Goal: Information Seeking & Learning: Learn about a topic

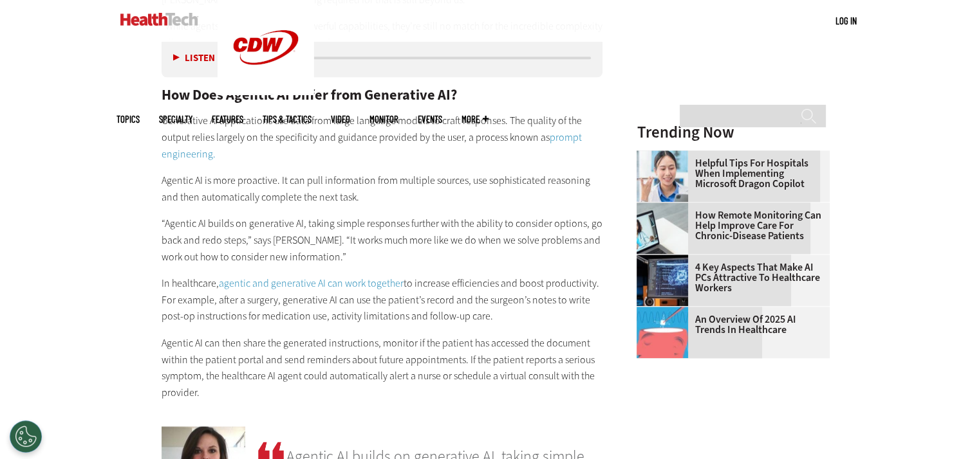
scroll to position [1351, 0]
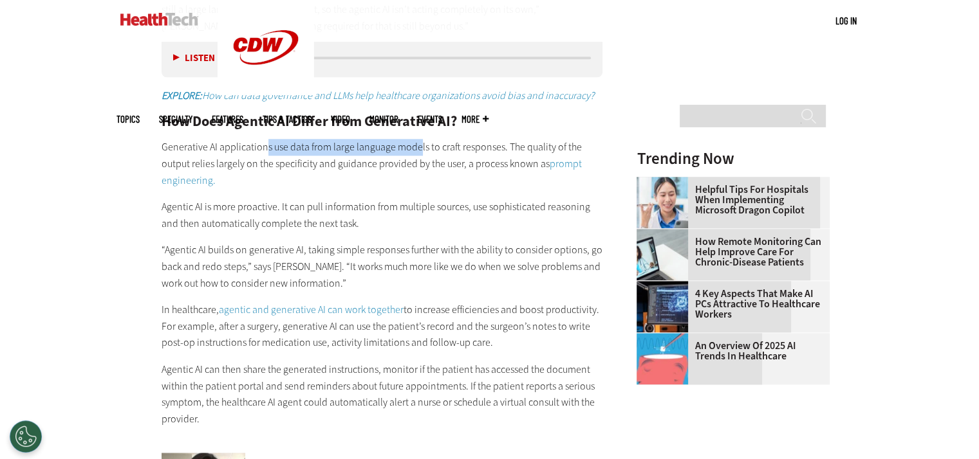
drag, startPoint x: 266, startPoint y: 145, endPoint x: 425, endPoint y: 147, distance: 159.6
click at [425, 147] on p "Generative AI applications use data from large language models to craft respons…" at bounding box center [381, 164] width 441 height 50
drag, startPoint x: 236, startPoint y: 162, endPoint x: 317, endPoint y: 158, distance: 81.2
click at [317, 158] on p "Generative AI applications use data from large language models to craft respons…" at bounding box center [381, 164] width 441 height 50
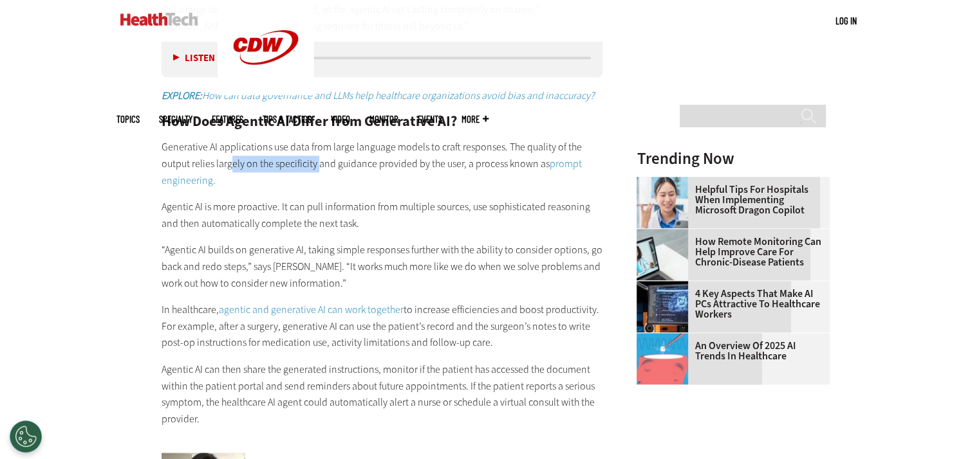
click at [317, 158] on p "Generative AI applications use data from large language models to craft respons…" at bounding box center [381, 164] width 441 height 50
drag, startPoint x: 270, startPoint y: 219, endPoint x: 368, endPoint y: 227, distance: 98.8
click at [368, 227] on p "Agentic AI is more proactive. It can pull information from multiple sources, us…" at bounding box center [381, 215] width 441 height 33
drag, startPoint x: 224, startPoint y: 228, endPoint x: 356, endPoint y: 223, distance: 132.6
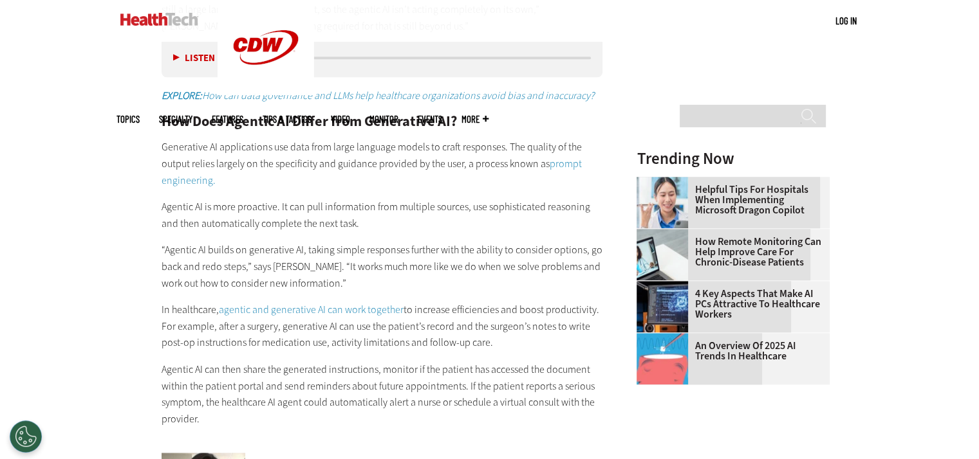
click at [356, 223] on p "Agentic AI is more proactive. It can pull information from multiple sources, us…" at bounding box center [381, 215] width 441 height 33
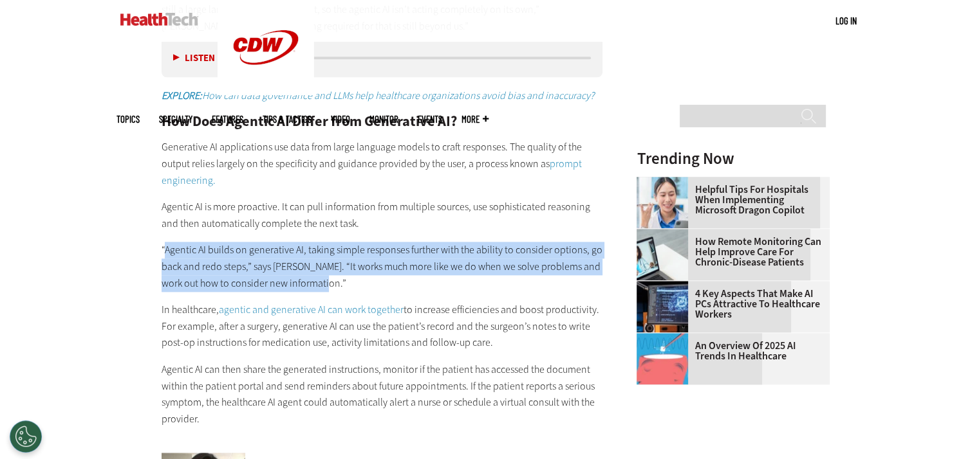
drag, startPoint x: 163, startPoint y: 245, endPoint x: 339, endPoint y: 275, distance: 178.8
click at [339, 275] on p "“Agentic AI builds on generative AI, taking simple responses further with the a…" at bounding box center [381, 267] width 441 height 50
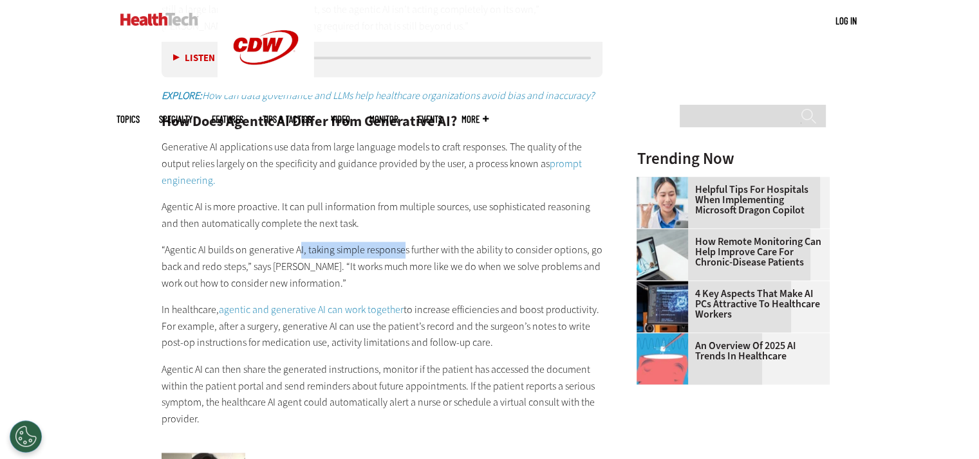
click at [400, 252] on p "“Agentic AI builds on generative AI, taking simple responses further with the a…" at bounding box center [381, 267] width 441 height 50
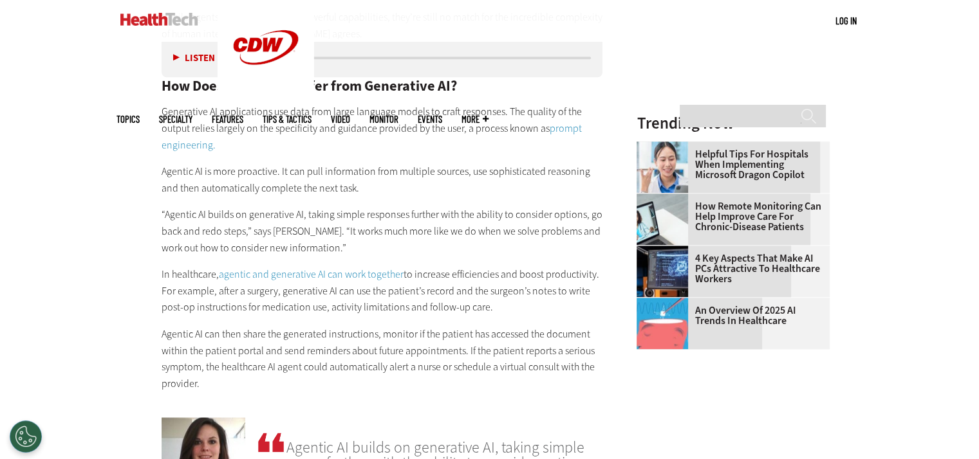
scroll to position [1415, 0]
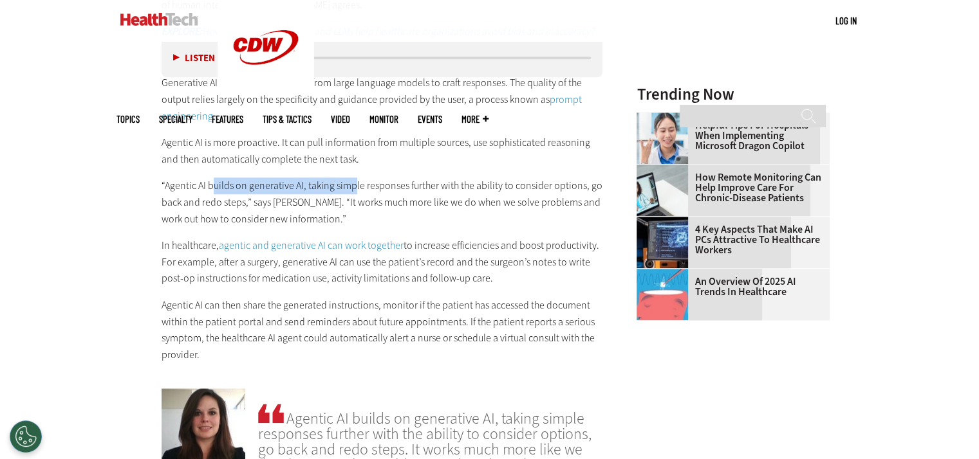
drag, startPoint x: 212, startPoint y: 181, endPoint x: 355, endPoint y: 186, distance: 142.3
click at [355, 186] on p "“Agentic AI builds on generative AI, taking simple responses further with the a…" at bounding box center [381, 203] width 441 height 50
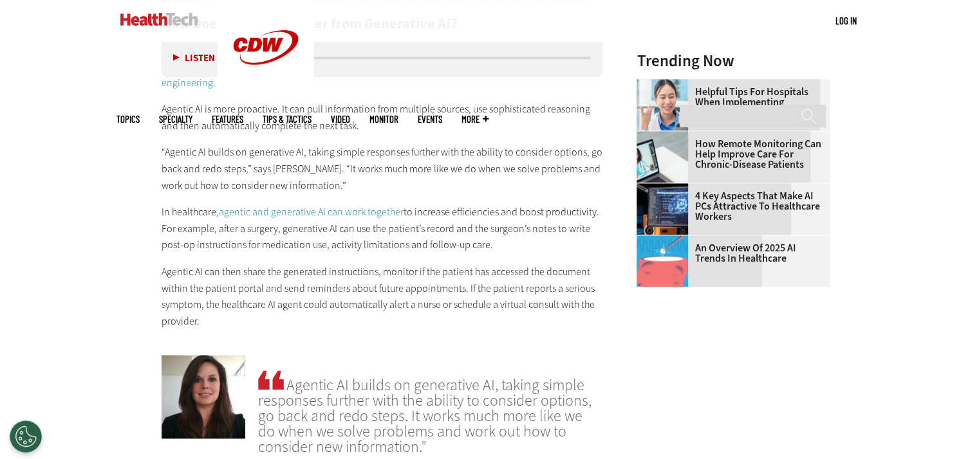
scroll to position [1480, 0]
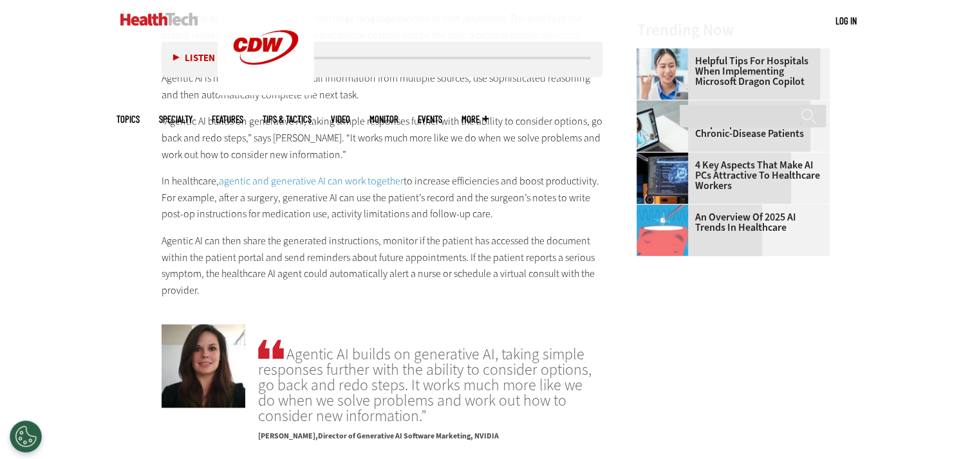
drag, startPoint x: 196, startPoint y: 198, endPoint x: 510, endPoint y: 209, distance: 314.8
click at [510, 209] on p "In healthcare, agentic and generative AI can work together to increase efficien…" at bounding box center [381, 198] width 441 height 50
drag, startPoint x: 440, startPoint y: 177, endPoint x: 541, endPoint y: 176, distance: 101.0
click at [541, 176] on p "In healthcare, agentic and generative AI can work together to increase efficien…" at bounding box center [381, 198] width 441 height 50
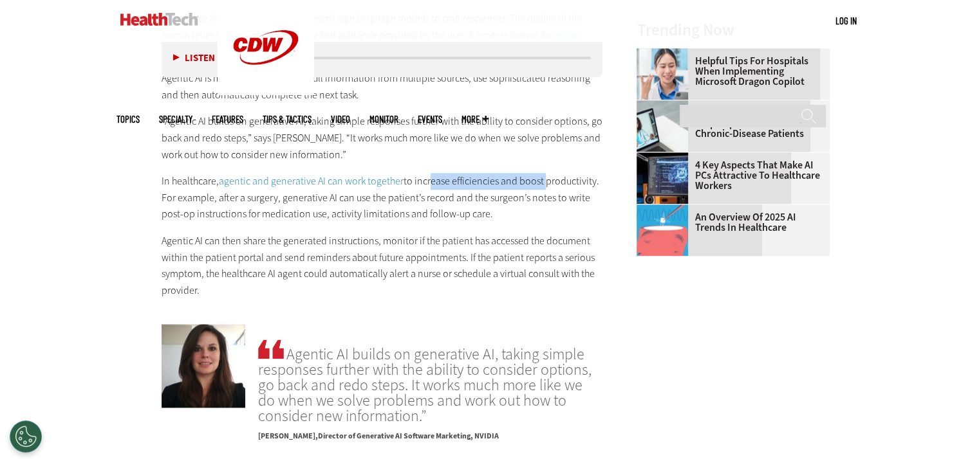
click at [541, 176] on p "In healthcare, agentic and generative AI can work together to increase efficien…" at bounding box center [381, 198] width 441 height 50
drag, startPoint x: 363, startPoint y: 202, endPoint x: 441, endPoint y: 203, distance: 78.5
click at [441, 203] on p "In healthcare, agentic and generative AI can work together to increase efficien…" at bounding box center [381, 198] width 441 height 50
drag, startPoint x: 457, startPoint y: 196, endPoint x: 576, endPoint y: 203, distance: 119.2
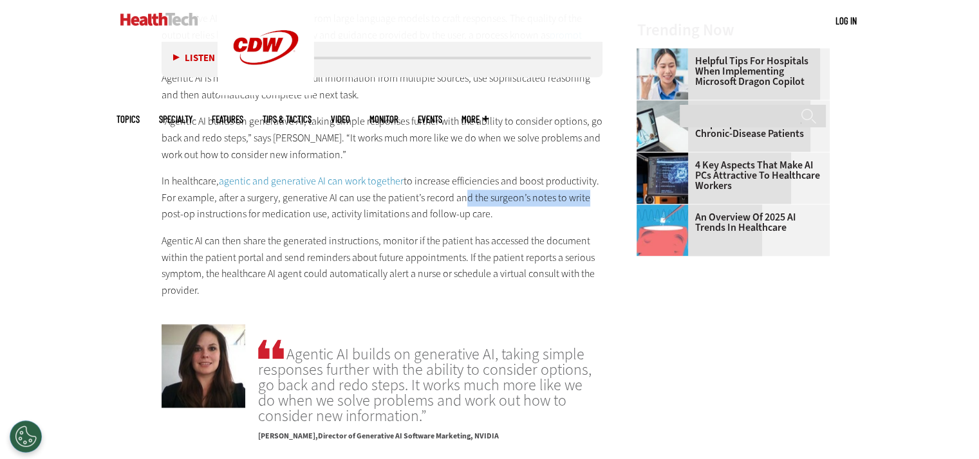
click at [576, 203] on p "In healthcare, agentic and generative AI can work together to increase efficien…" at bounding box center [381, 198] width 441 height 50
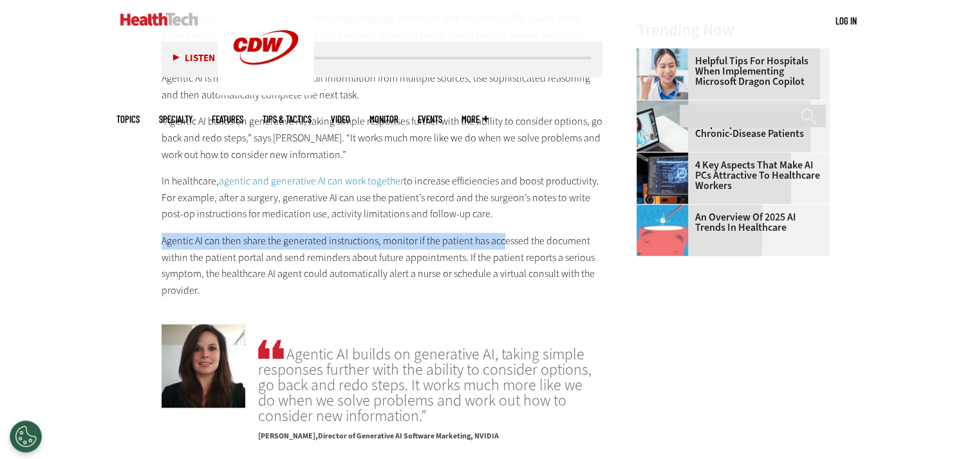
drag, startPoint x: 162, startPoint y: 237, endPoint x: 510, endPoint y: 246, distance: 347.5
click at [510, 246] on p "Agentic AI can then share the generated instructions, monitor if the patient ha…" at bounding box center [381, 266] width 441 height 66
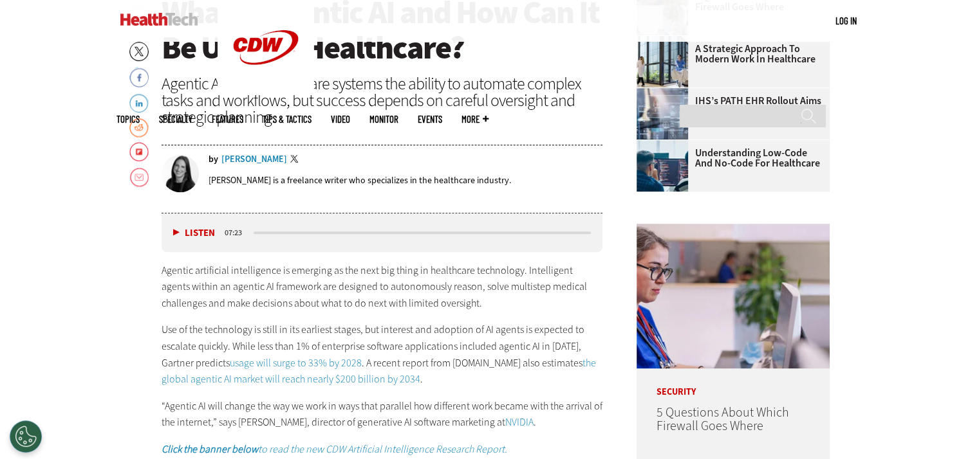
scroll to position [643, 0]
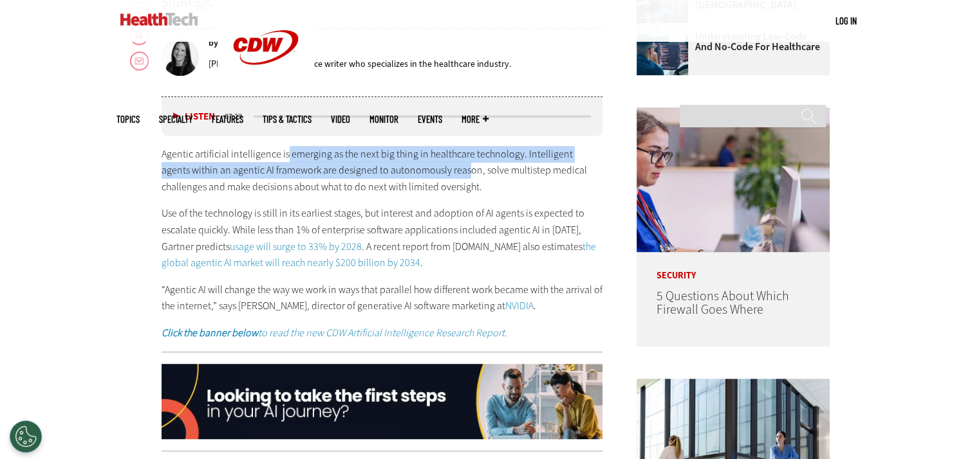
drag, startPoint x: 386, startPoint y: 164, endPoint x: 439, endPoint y: 168, distance: 53.5
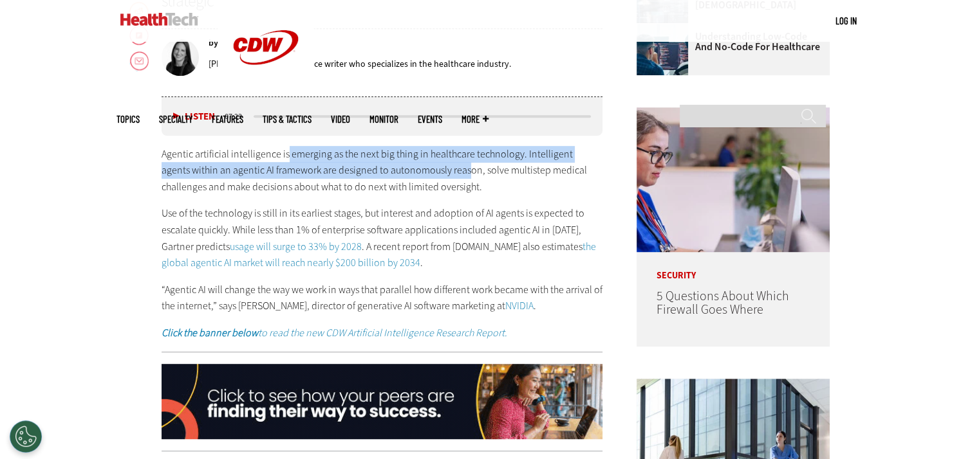
click at [439, 168] on p "Agentic artificial intelligence is emerging as the next big thing in healthcare…" at bounding box center [381, 171] width 441 height 50
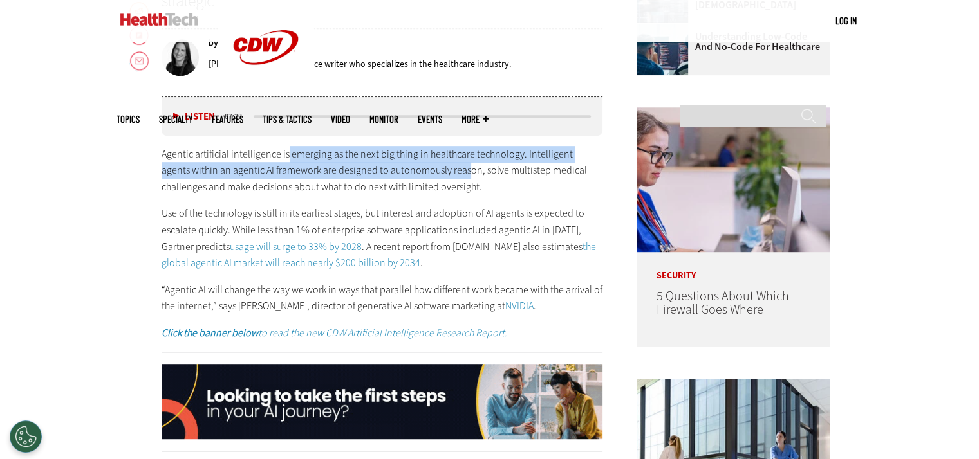
click at [439, 168] on p "Agentic artificial intelligence is emerging as the next big thing in healthcare…" at bounding box center [381, 171] width 441 height 50
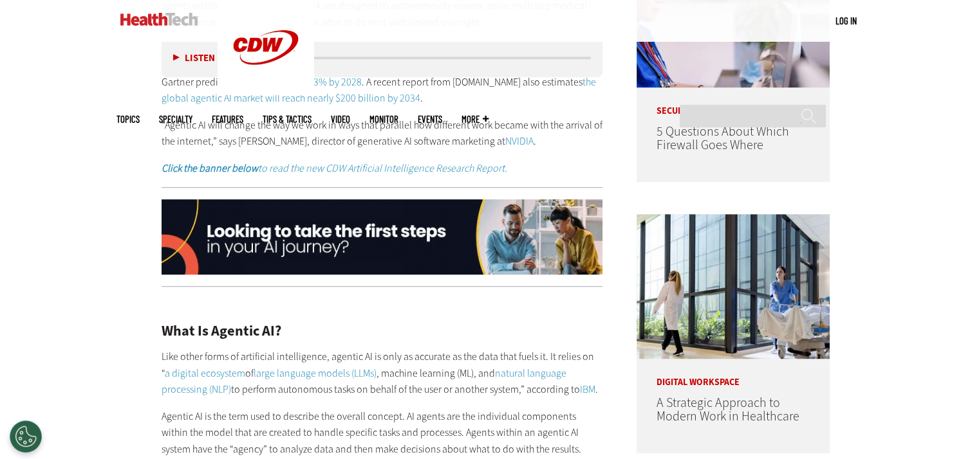
scroll to position [965, 0]
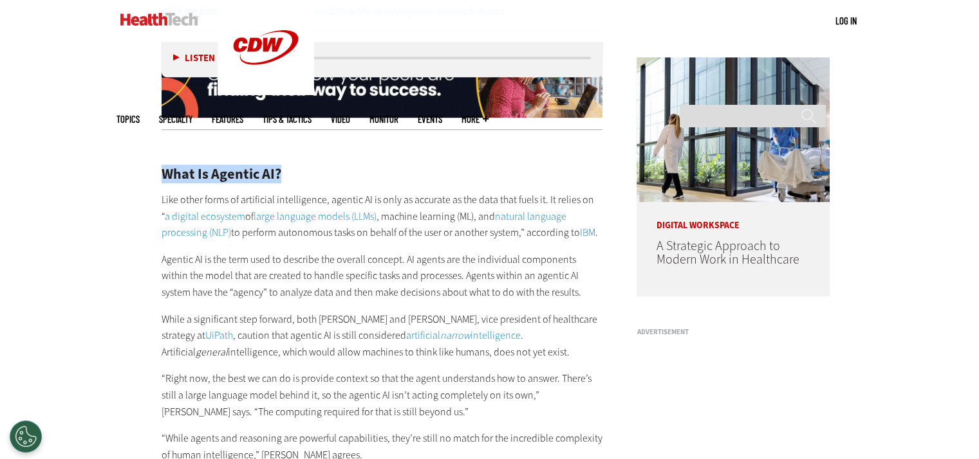
drag, startPoint x: 164, startPoint y: 171, endPoint x: 302, endPoint y: 169, distance: 137.7
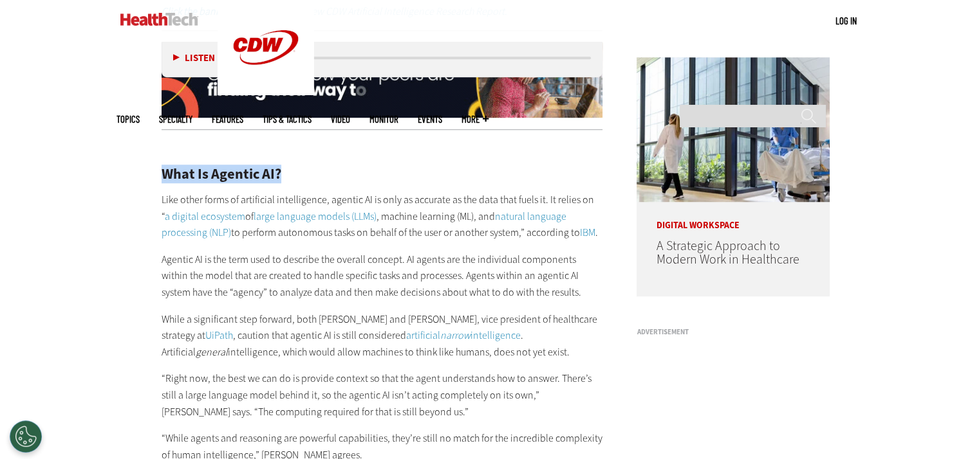
click at [302, 169] on h2 "What Is Agentic AI?" at bounding box center [381, 174] width 441 height 14
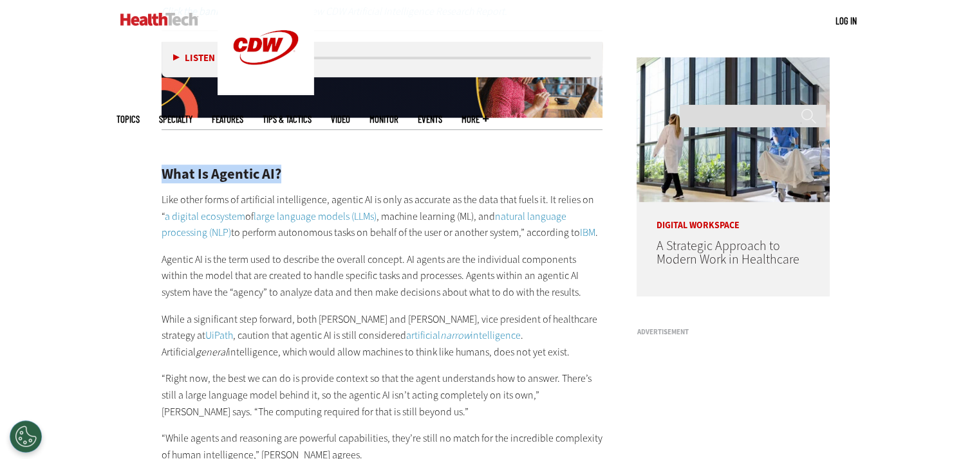
drag, startPoint x: 287, startPoint y: 170, endPoint x: 116, endPoint y: 167, distance: 171.2
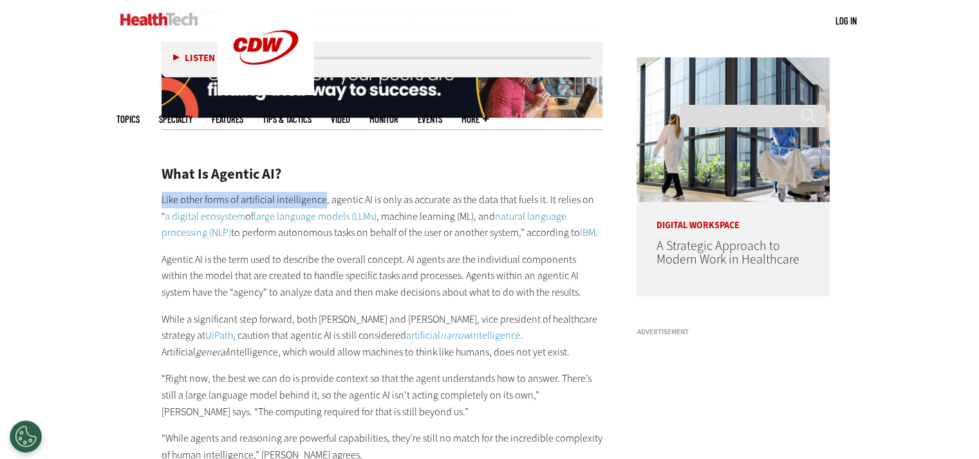
drag, startPoint x: 152, startPoint y: 200, endPoint x: 324, endPoint y: 192, distance: 172.0
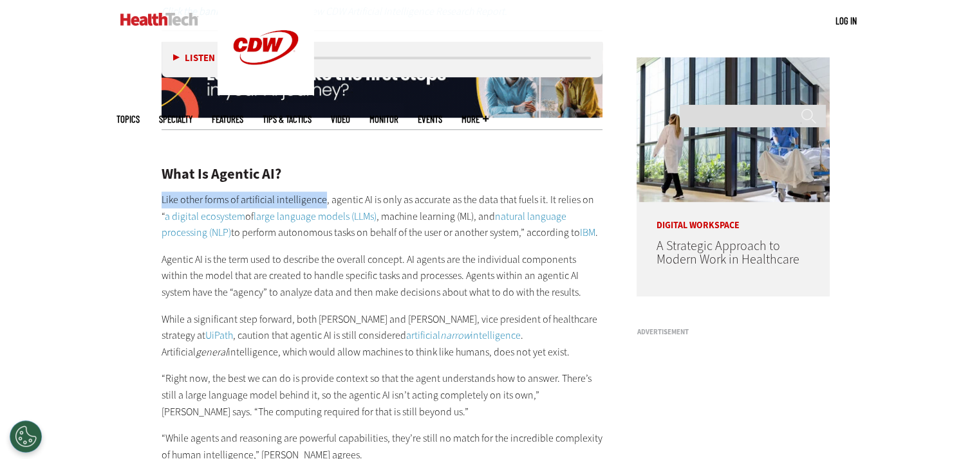
click at [324, 192] on p "Like other forms of artificial intelligence, agentic AI is only as accurate as …" at bounding box center [381, 217] width 441 height 50
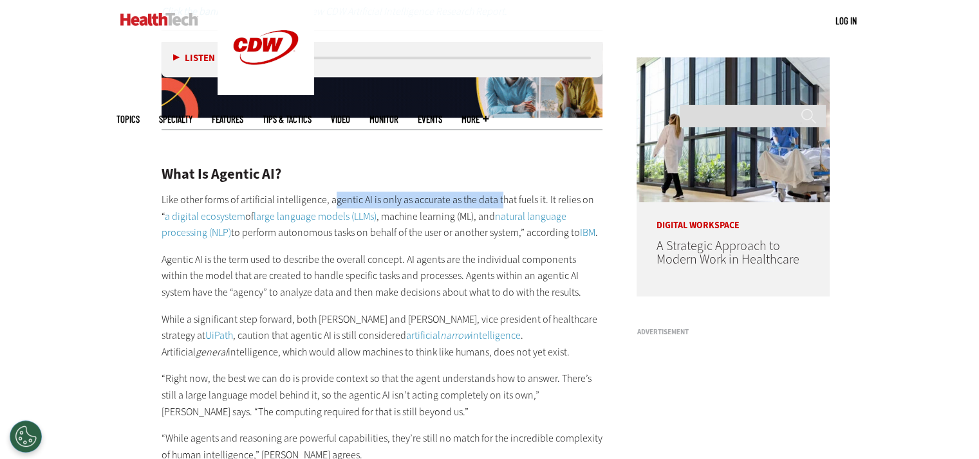
drag, startPoint x: 362, startPoint y: 196, endPoint x: 497, endPoint y: 195, distance: 135.8
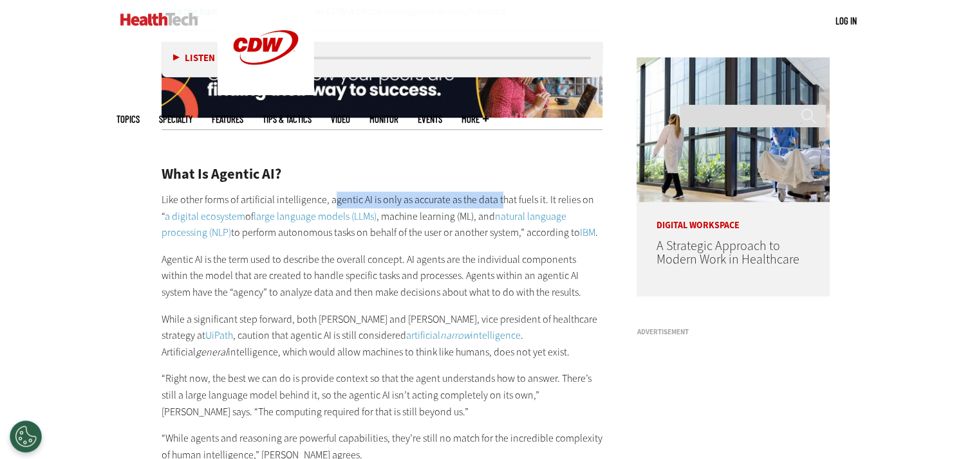
click at [497, 195] on p "Like other forms of artificial intelligence, agentic AI is only as accurate as …" at bounding box center [381, 217] width 441 height 50
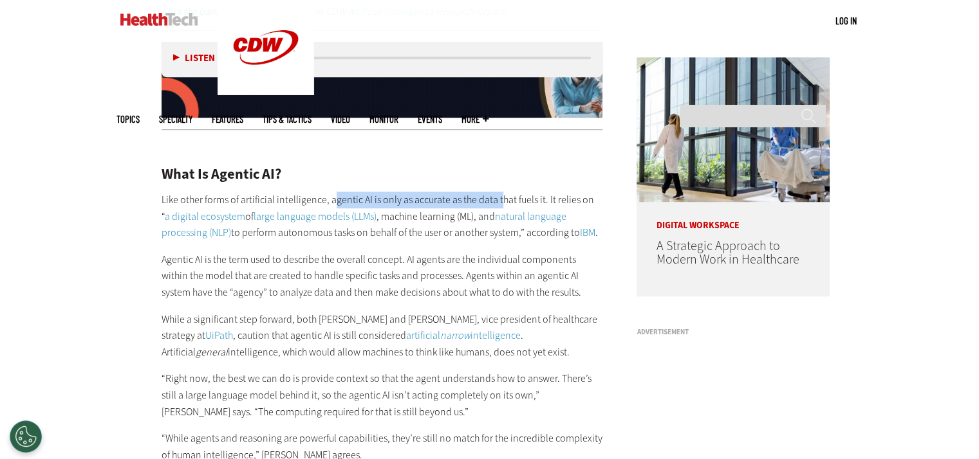
click at [497, 195] on p "Like other forms of artificial intelligence, agentic AI is only as accurate as …" at bounding box center [381, 217] width 441 height 50
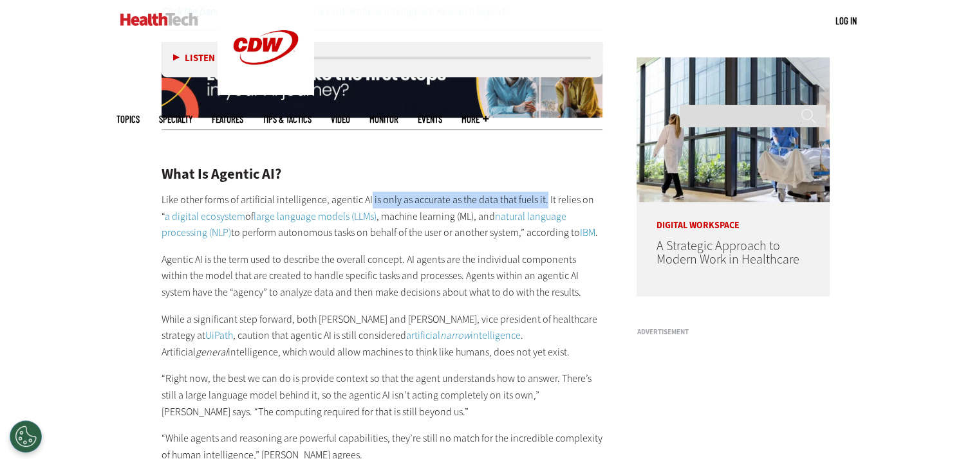
drag, startPoint x: 544, startPoint y: 196, endPoint x: 368, endPoint y: 199, distance: 175.7
click at [368, 199] on p "Like other forms of artificial intelligence, agentic AI is only as accurate as …" at bounding box center [381, 217] width 441 height 50
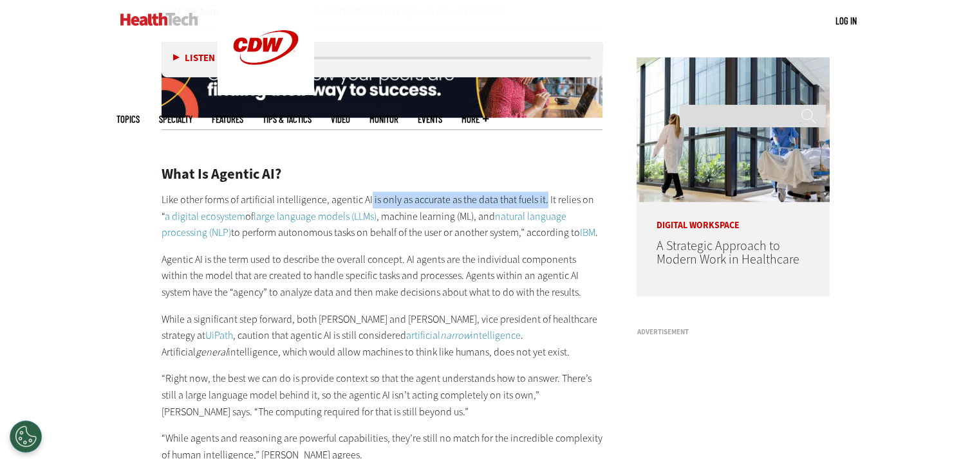
click at [368, 199] on p "Like other forms of artificial intelligence, agentic AI is only as accurate as …" at bounding box center [381, 217] width 441 height 50
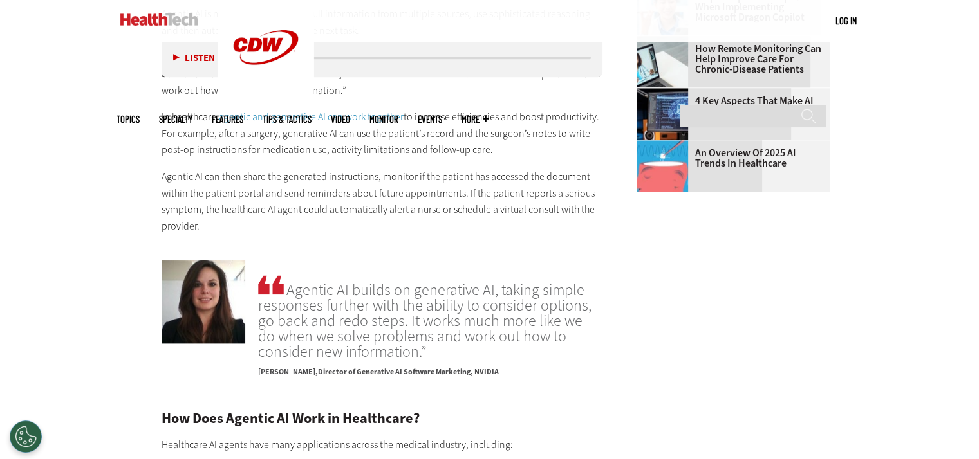
scroll to position [1801, 0]
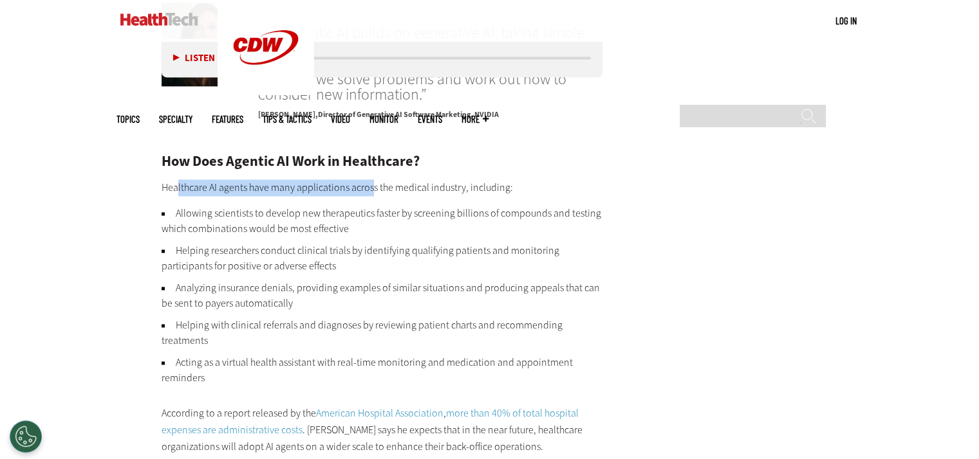
drag, startPoint x: 178, startPoint y: 181, endPoint x: 373, endPoint y: 176, distance: 195.0
drag, startPoint x: 159, startPoint y: 185, endPoint x: 250, endPoint y: 185, distance: 90.7
click at [250, 185] on article "May 08 2025 Twitter Facebook LinkedIn Reddit Flipboard Email Artificial Intelli…" at bounding box center [369, 88] width 467 height 2770
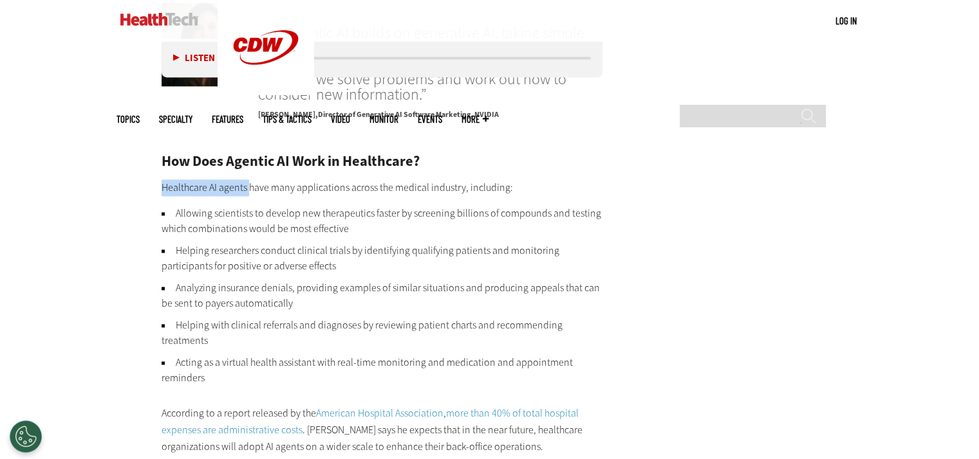
click at [250, 185] on p "Healthcare AI agents have many applications across the medical industry, includ…" at bounding box center [381, 188] width 441 height 17
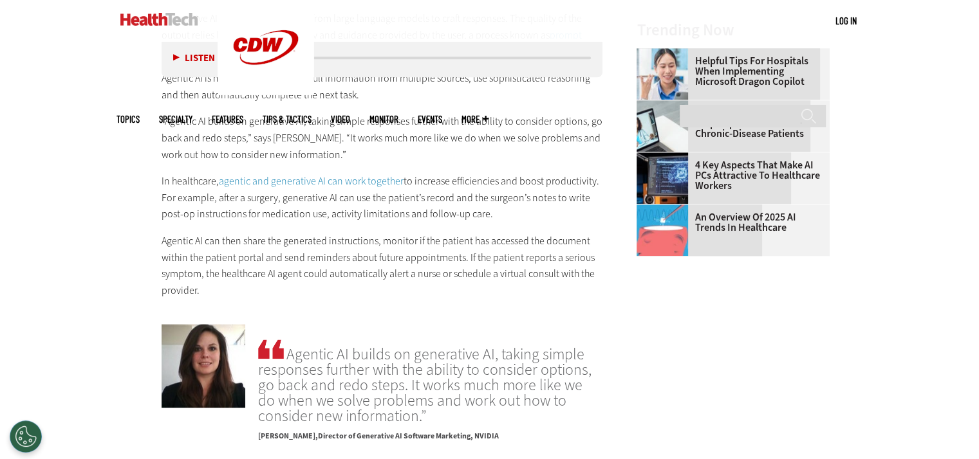
scroll to position [1608, 0]
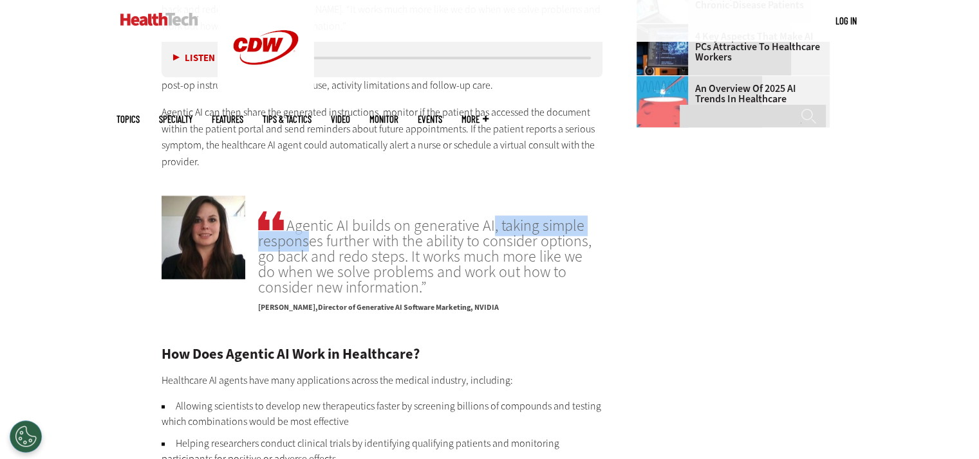
drag, startPoint x: 286, startPoint y: 231, endPoint x: 475, endPoint y: 225, distance: 189.9
click at [475, 225] on span "Agentic AI builds on generative AI, taking simple responses further with the ab…" at bounding box center [430, 251] width 344 height 87
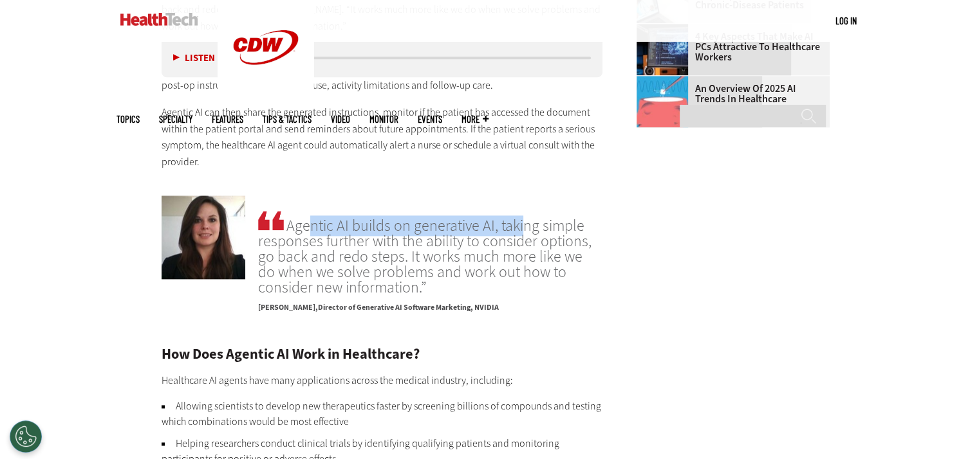
drag, startPoint x: 282, startPoint y: 229, endPoint x: 504, endPoint y: 232, distance: 222.0
click at [504, 232] on div "Agentic AI builds on generative AI, taking simple responses further with the ab…" at bounding box center [430, 264] width 344 height 113
click at [504, 232] on span "Agentic AI builds on generative AI, taking simple responses further with the ab…" at bounding box center [430, 251] width 344 height 87
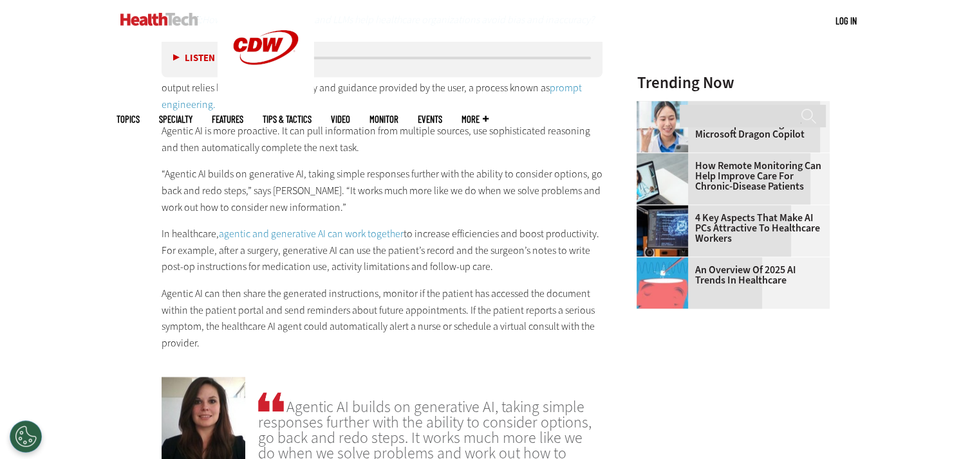
scroll to position [1287, 0]
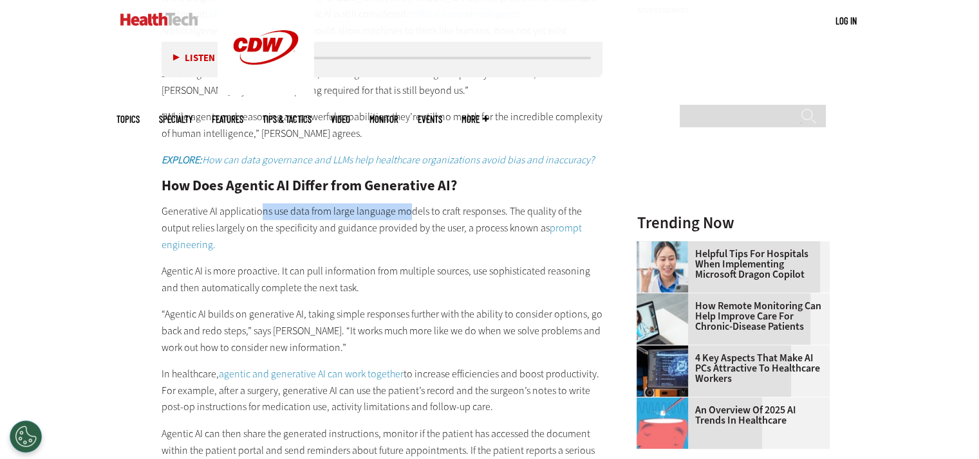
drag, startPoint x: 261, startPoint y: 210, endPoint x: 409, endPoint y: 203, distance: 148.8
click at [409, 203] on p "Generative AI applications use data from large language models to craft respons…" at bounding box center [381, 228] width 441 height 50
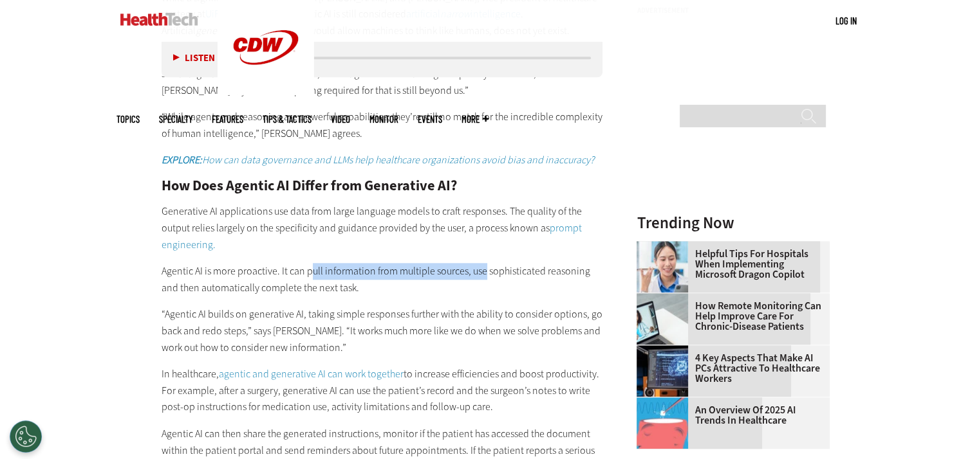
drag, startPoint x: 310, startPoint y: 273, endPoint x: 483, endPoint y: 274, distance: 173.1
click at [483, 274] on p "Agentic AI is more proactive. It can pull information from multiple sources, us…" at bounding box center [381, 279] width 441 height 33
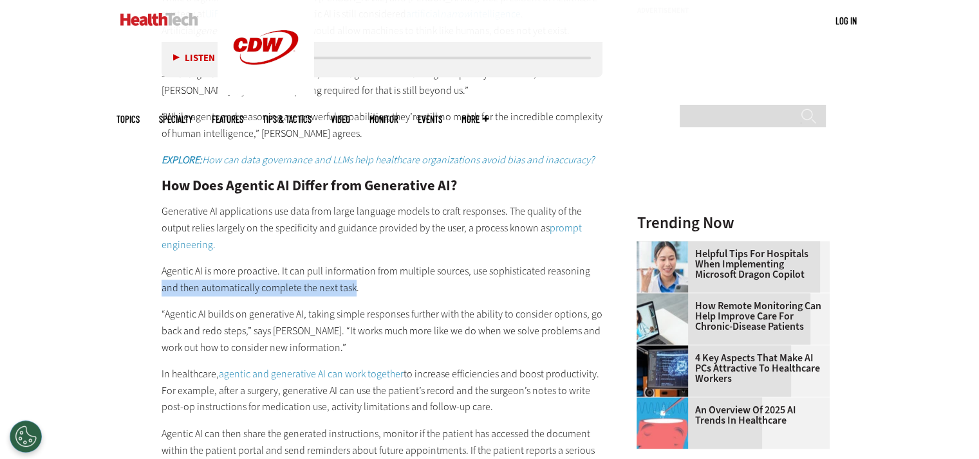
drag, startPoint x: 155, startPoint y: 288, endPoint x: 358, endPoint y: 293, distance: 203.4
click at [358, 293] on p "Agentic AI is more proactive. It can pull information from multiple sources, us…" at bounding box center [381, 279] width 441 height 33
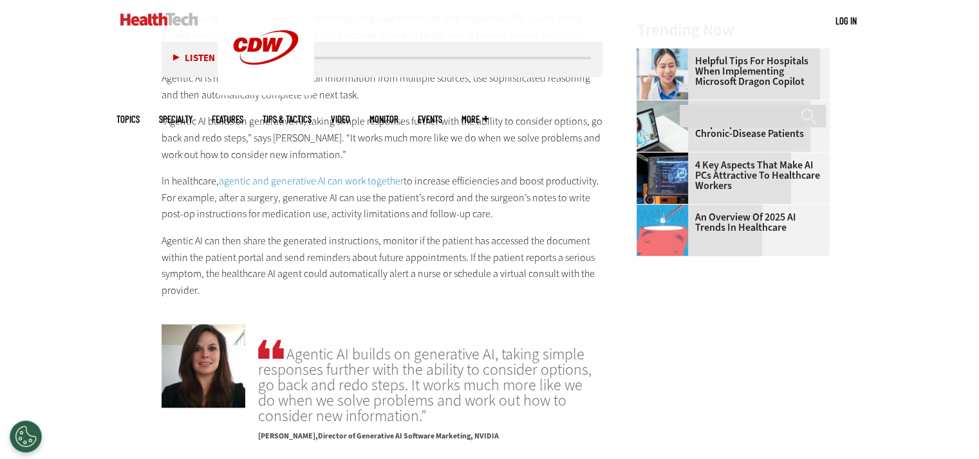
drag, startPoint x: 181, startPoint y: 205, endPoint x: 519, endPoint y: 216, distance: 337.3
click at [519, 216] on p "In healthcare, agentic and generative AI can work together to increase efficien…" at bounding box center [381, 198] width 441 height 50
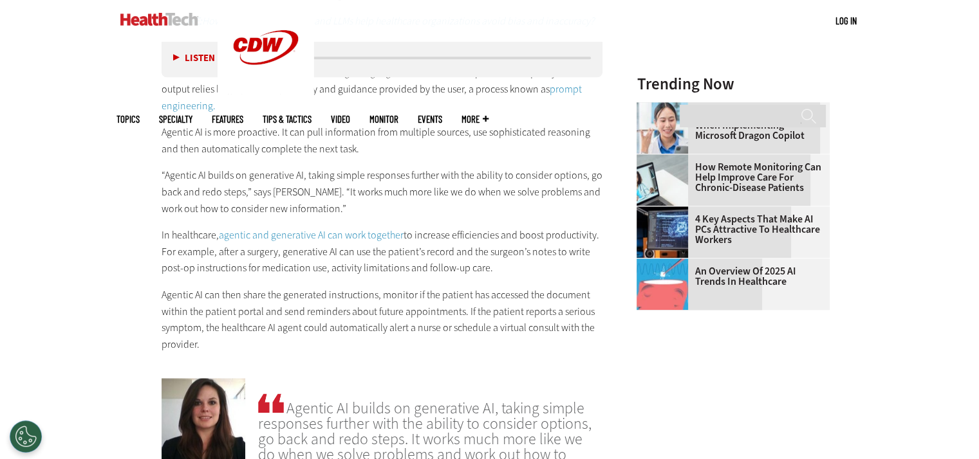
scroll to position [1351, 0]
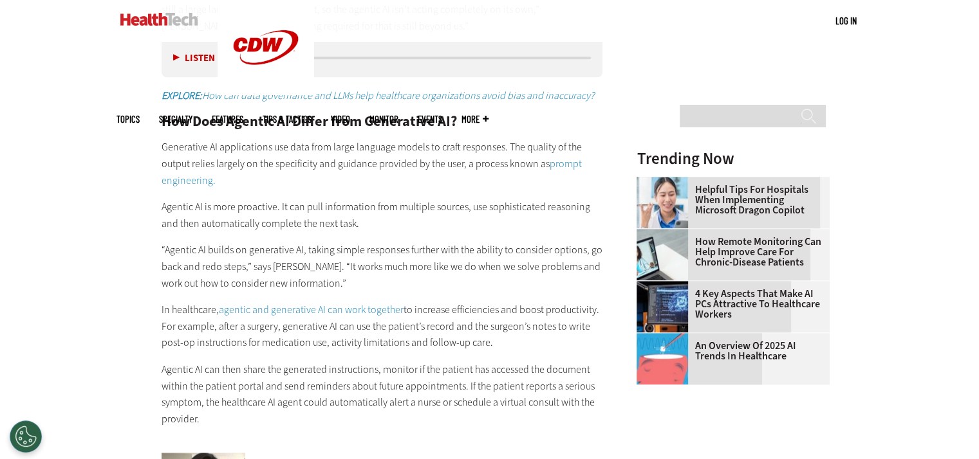
drag, startPoint x: 250, startPoint y: 205, endPoint x: 390, endPoint y: 228, distance: 141.5
click at [390, 228] on p "Agentic AI is more proactive. It can pull information from multiple sources, us…" at bounding box center [381, 215] width 441 height 33
drag, startPoint x: 344, startPoint y: 212, endPoint x: 387, endPoint y: 219, distance: 43.8
click at [387, 219] on div "What Is Agentic AI? Like other forms of artificial intelligence, agentic AI is …" at bounding box center [381, 90] width 441 height 673
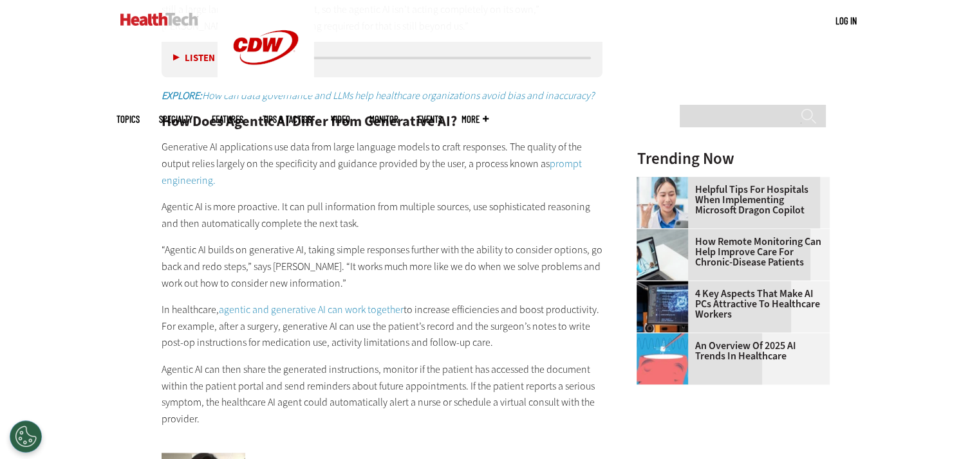
click at [387, 219] on p "Agentic AI is more proactive. It can pull information from multiple sources, us…" at bounding box center [381, 215] width 441 height 33
drag, startPoint x: 210, startPoint y: 243, endPoint x: 322, endPoint y: 250, distance: 112.2
click at [322, 250] on p "“Agentic AI builds on generative AI, taking simple responses further with the a…" at bounding box center [381, 267] width 441 height 50
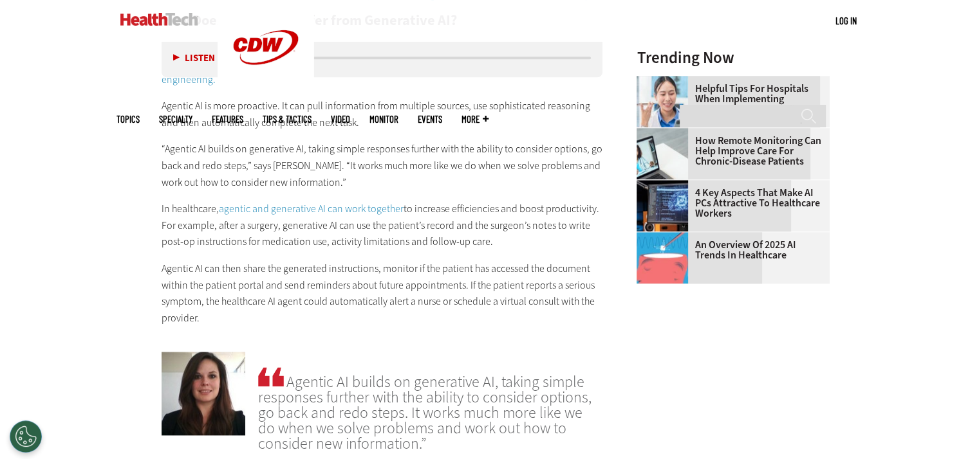
scroll to position [1480, 0]
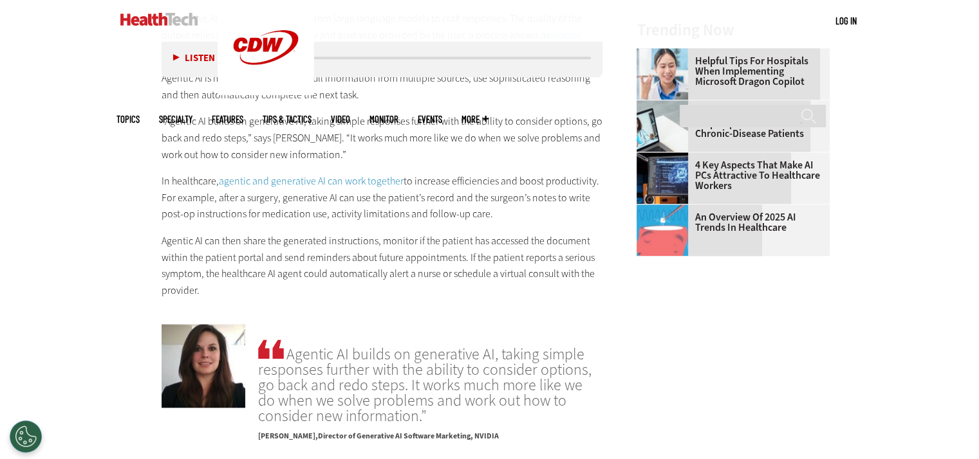
drag, startPoint x: 399, startPoint y: 210, endPoint x: 502, endPoint y: 218, distance: 103.9
click at [502, 218] on p "In healthcare, agentic and generative AI can work together to increase efficien…" at bounding box center [381, 198] width 441 height 50
